Goal: Use online tool/utility: Use online tool/utility

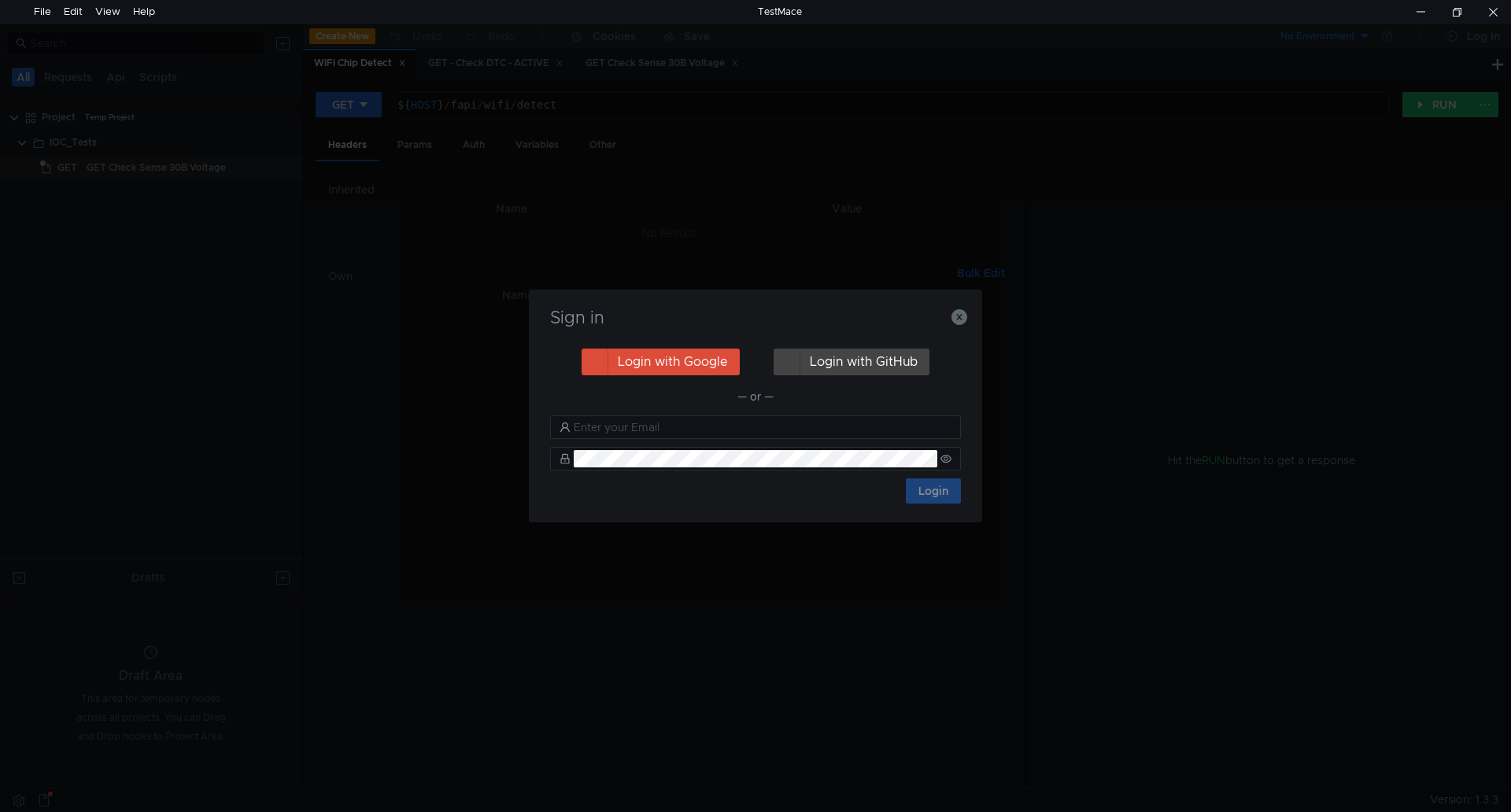
drag, startPoint x: 896, startPoint y: 24, endPoint x: 909, endPoint y: 1, distance: 26.4
click at [909, 1] on body "File Edit View Help TestMace All Requests Api Scripts Project Temp Project IOC_…" at bounding box center [756, 406] width 1511 height 812
click at [967, 320] on div "Sign in Login with Google Login with GitHub — or — Login" at bounding box center [756, 405] width 453 height 232
click at [959, 315] on icon "button" at bounding box center [959, 317] width 16 height 16
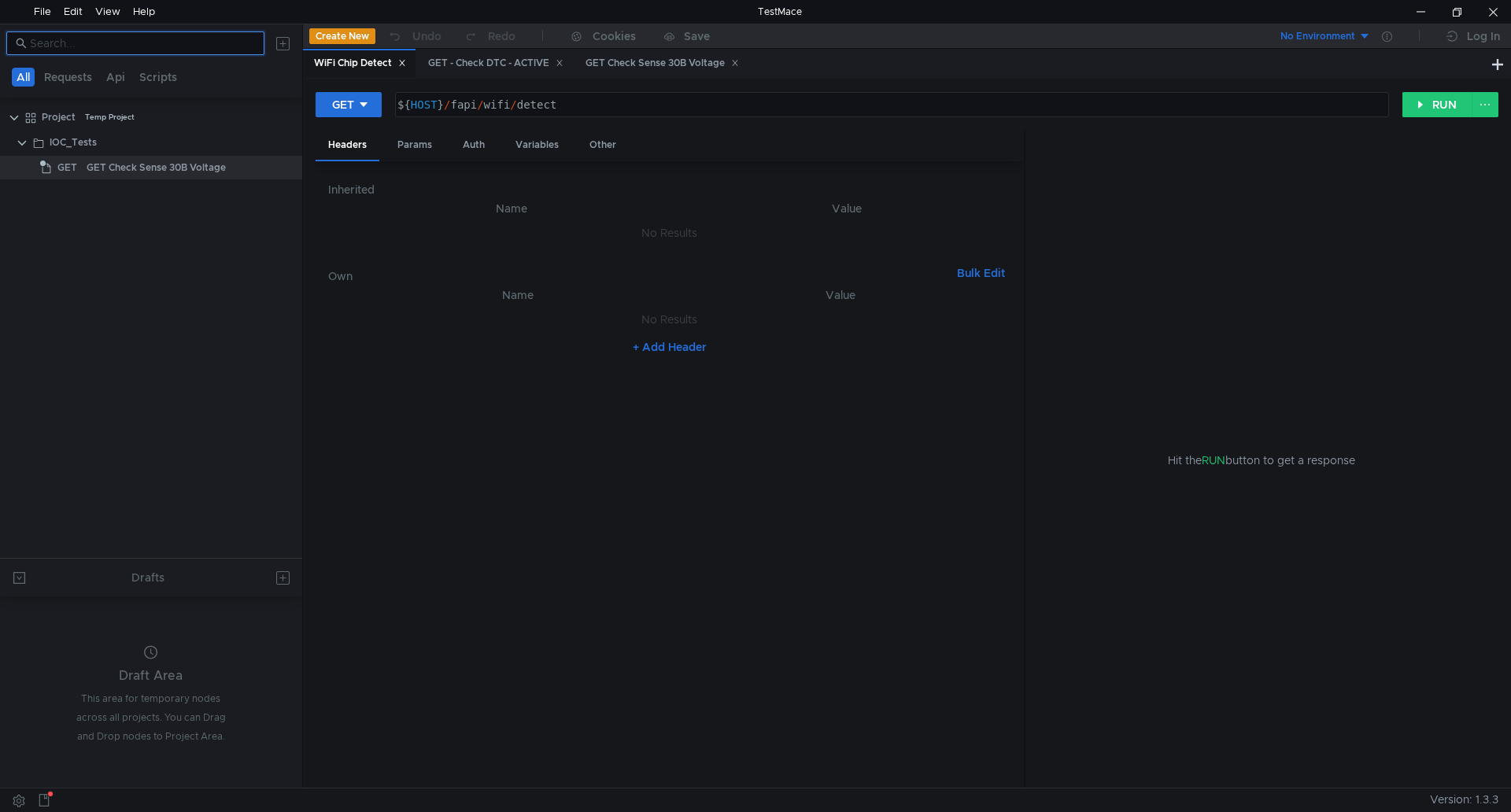
click at [124, 43] on input at bounding box center [142, 43] width 225 height 17
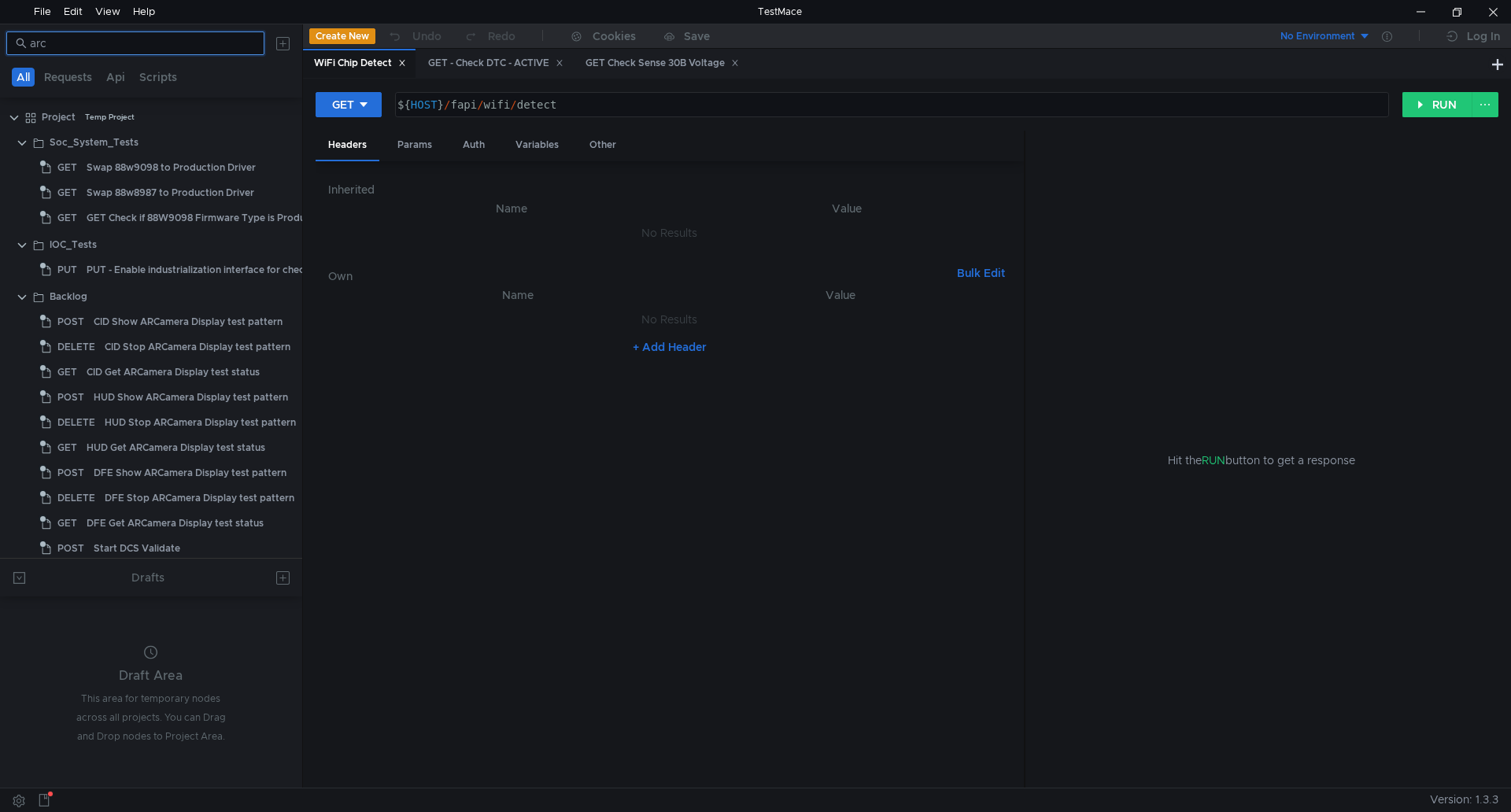
type input "arc"
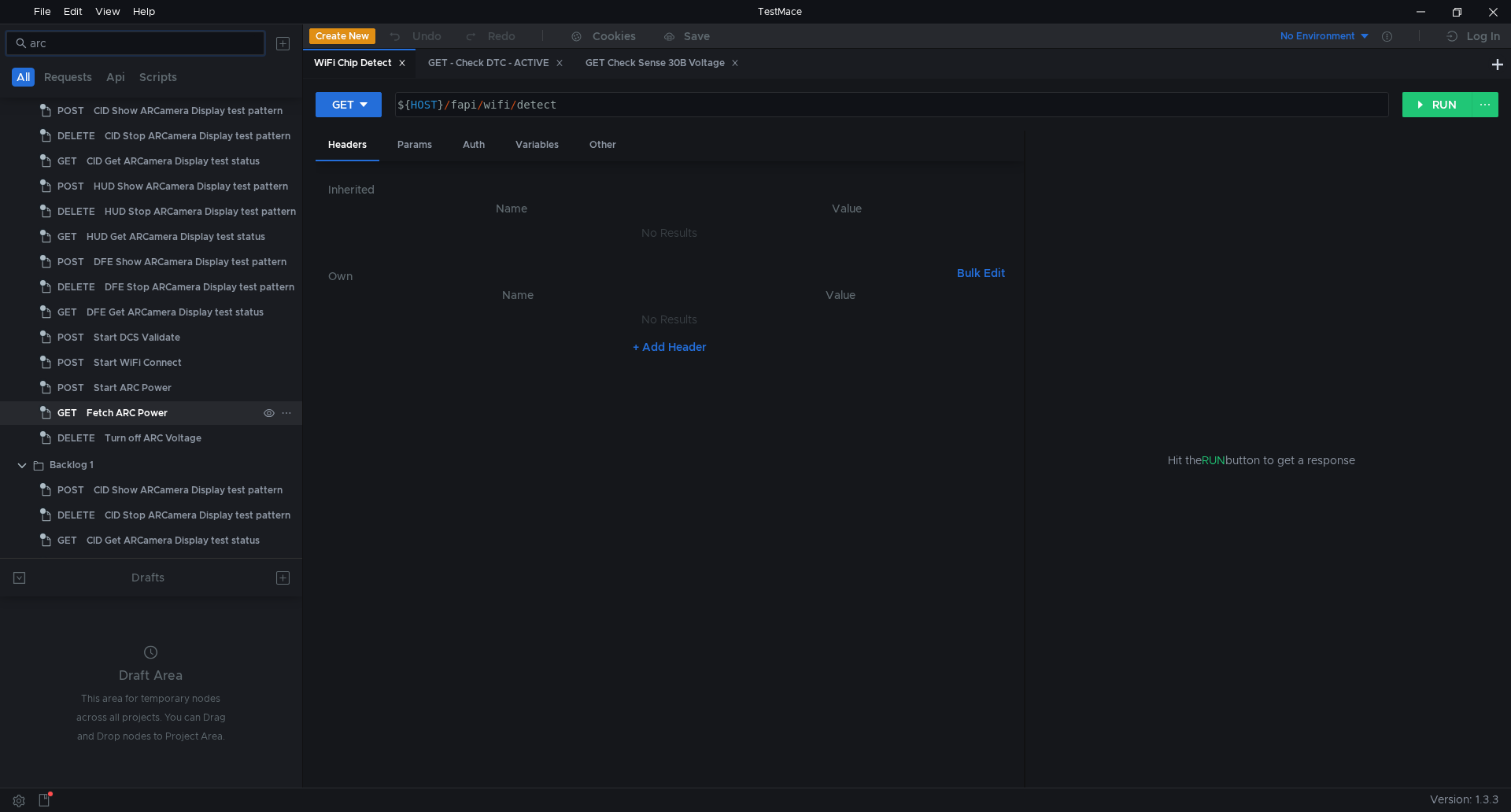
scroll to position [235, 0]
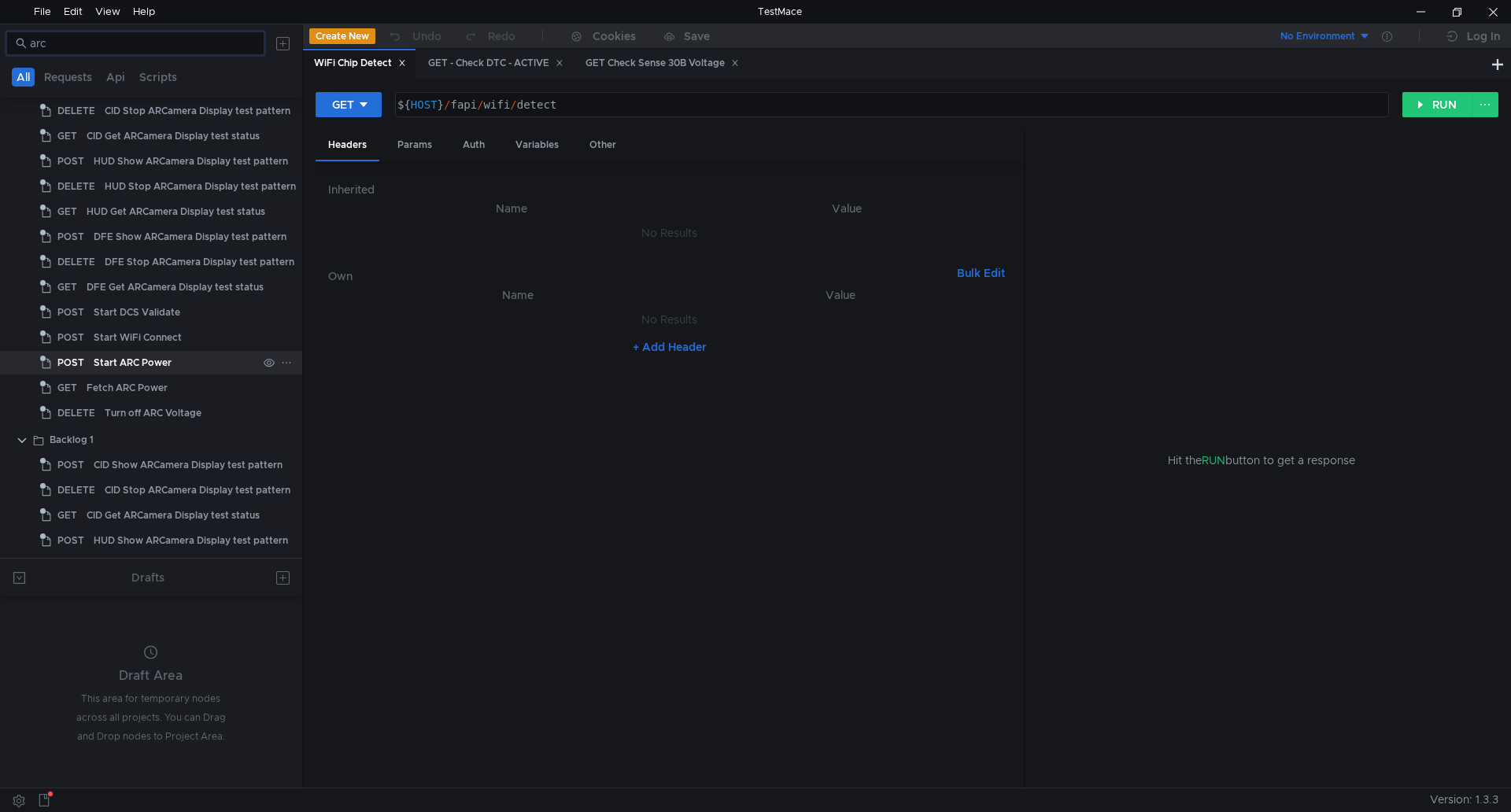
click at [170, 360] on div "Start ARC Power" at bounding box center [176, 363] width 164 height 24
click at [1436, 106] on button "RUN" at bounding box center [1437, 104] width 70 height 25
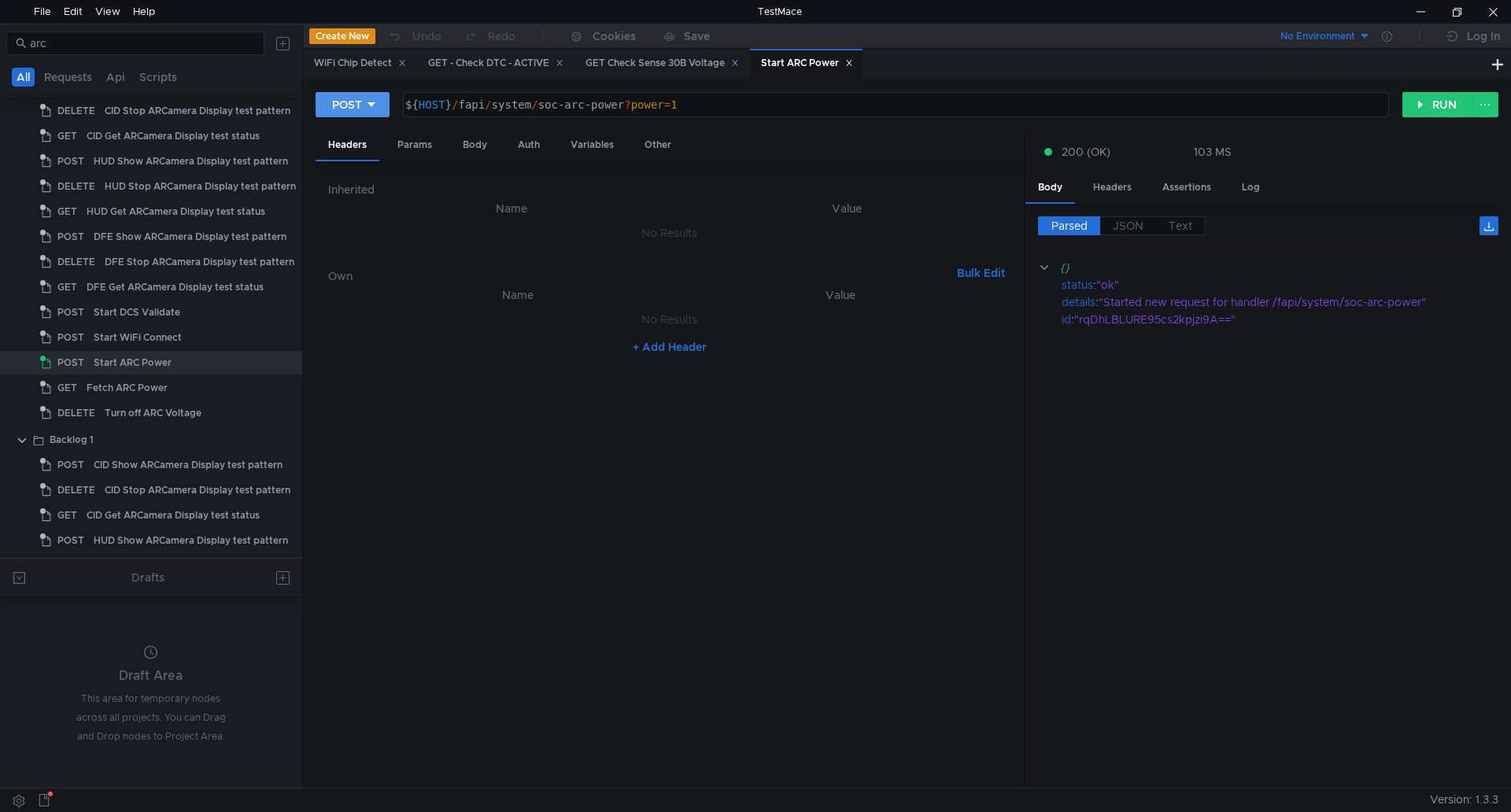
click at [358, 114] on div "POST" at bounding box center [347, 104] width 30 height 17
click at [352, 211] on li "DELETE" at bounding box center [352, 212] width 74 height 25
